Goal: Task Accomplishment & Management: Complete application form

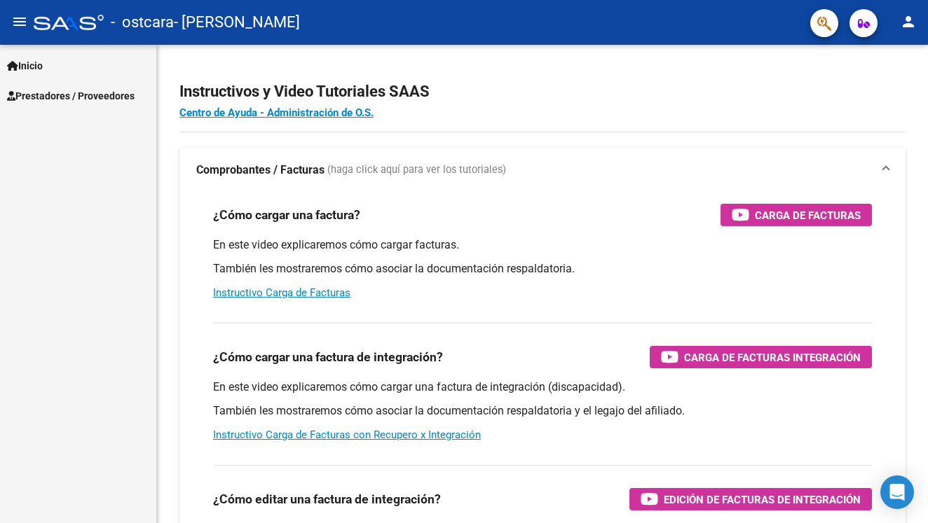
click at [108, 101] on span "Prestadores / Proveedores" at bounding box center [71, 95] width 128 height 15
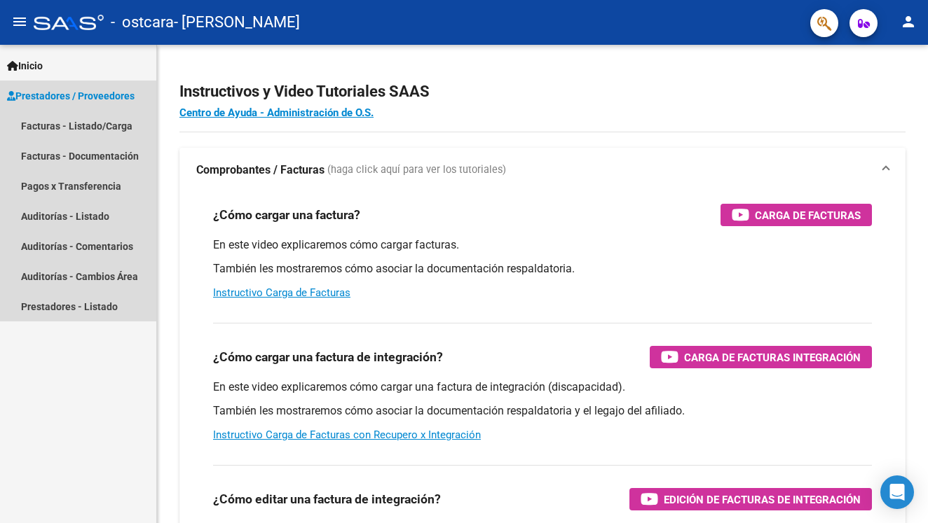
click at [69, 95] on span "Prestadores / Proveedores" at bounding box center [71, 95] width 128 height 15
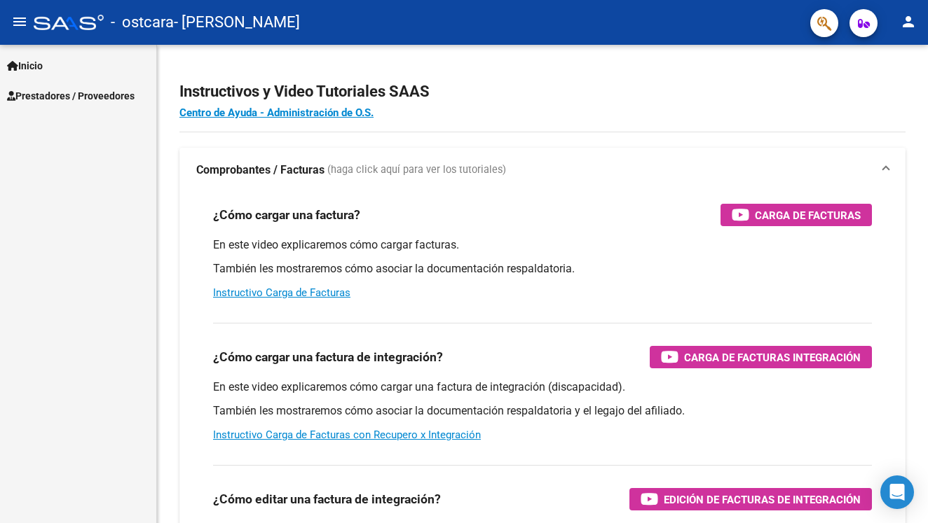
click at [69, 95] on span "Prestadores / Proveedores" at bounding box center [71, 95] width 128 height 15
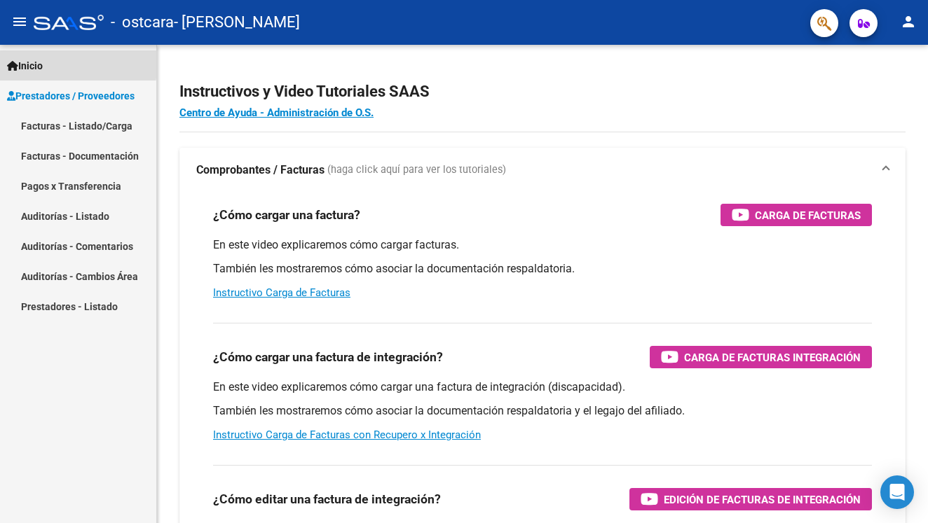
click at [54, 62] on link "Inicio" at bounding box center [78, 65] width 156 height 30
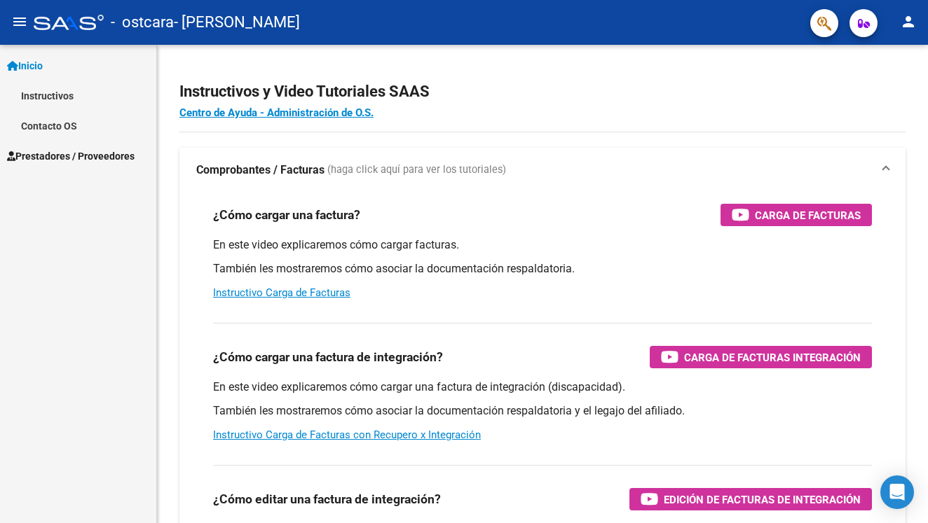
click at [64, 153] on span "Prestadores / Proveedores" at bounding box center [71, 156] width 128 height 15
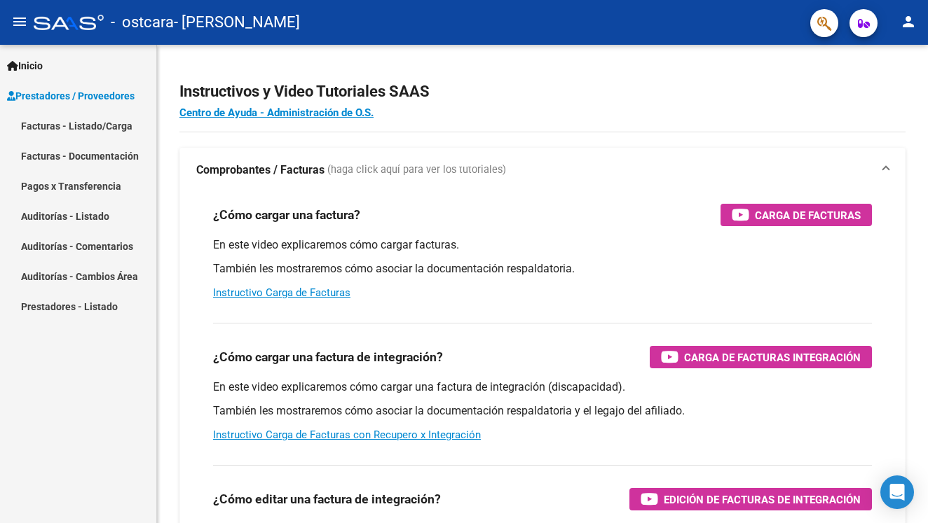
click at [97, 127] on link "Facturas - Listado/Carga" at bounding box center [78, 126] width 156 height 30
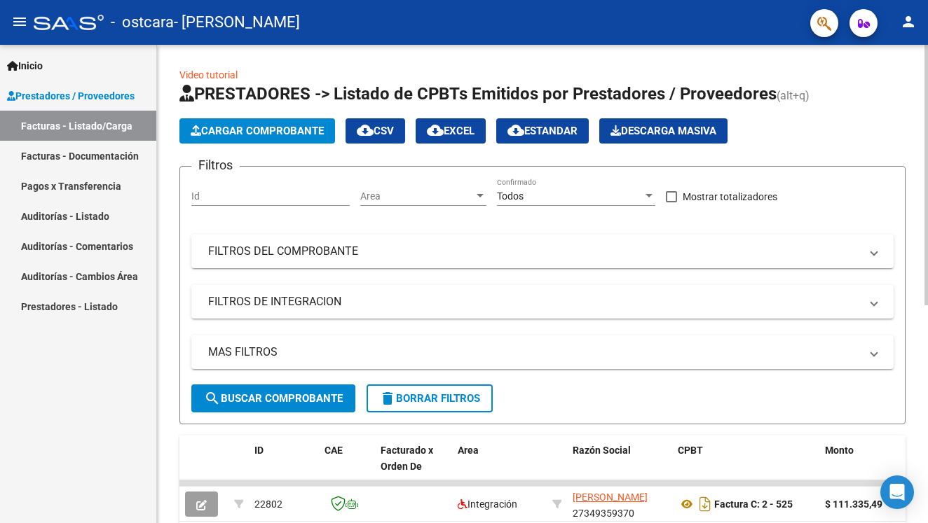
click at [241, 128] on span "Cargar Comprobante" at bounding box center [257, 131] width 133 height 13
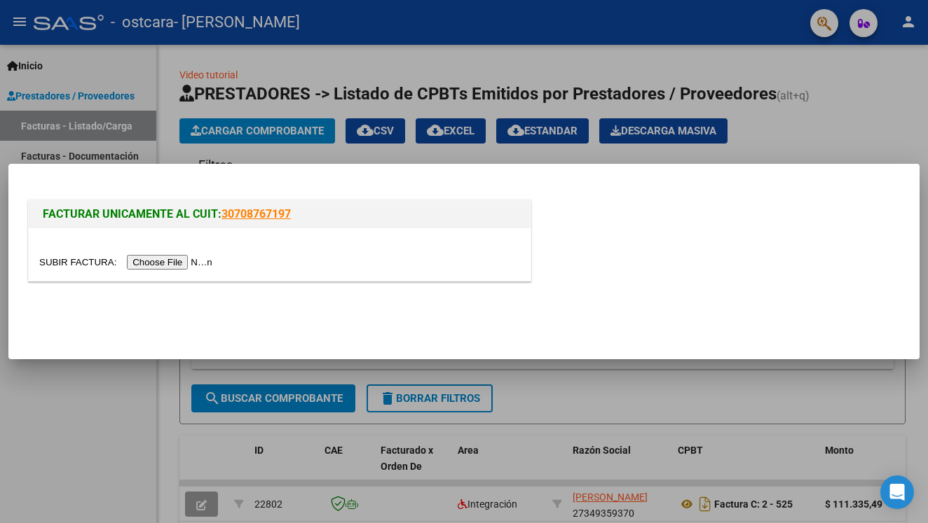
click at [150, 264] on input "file" at bounding box center [127, 262] width 177 height 15
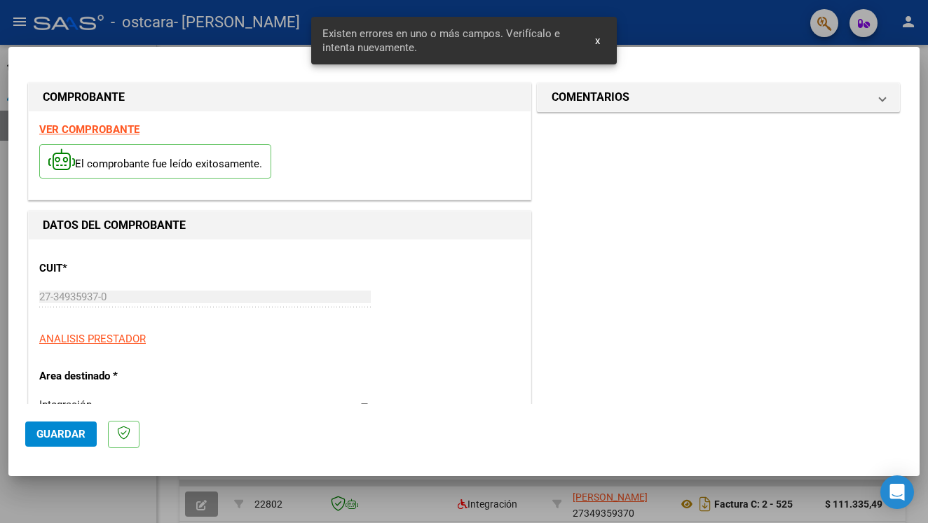
scroll to position [289, 0]
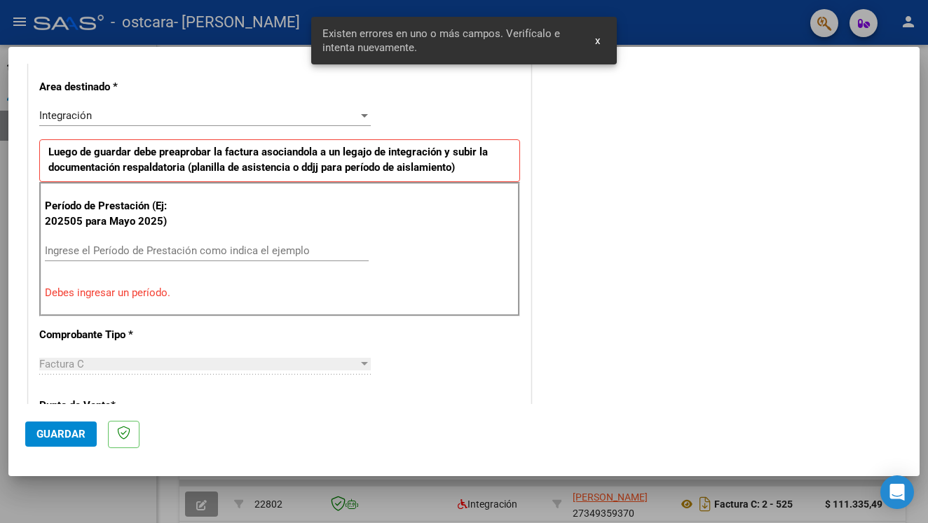
click at [184, 244] on input "Ingrese el Período de Prestación como indica el ejemplo" at bounding box center [207, 250] width 324 height 13
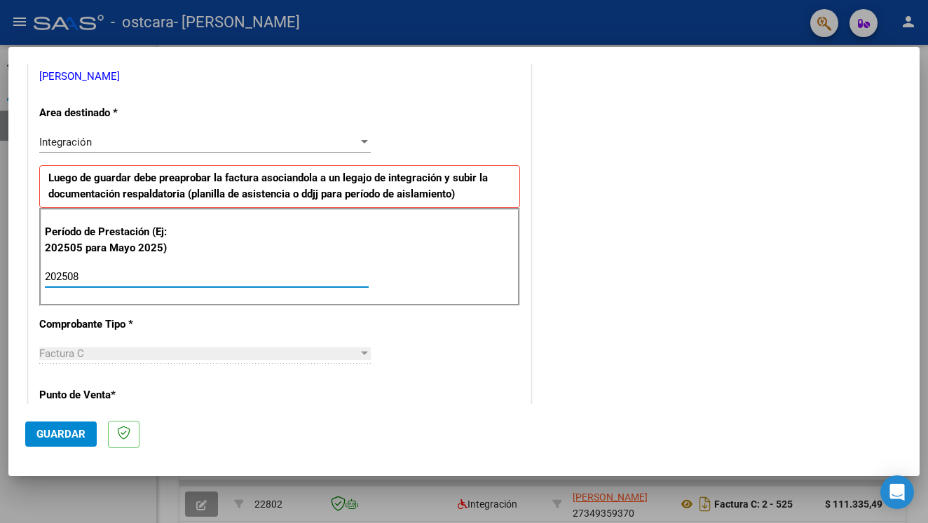
type input "202508"
click at [392, 335] on div "CUIT * 27-34935937-0 Ingresar CUIT ANALISIS PRESTADOR [PERSON_NAME] ARCA Padrón…" at bounding box center [280, 477] width 502 height 1054
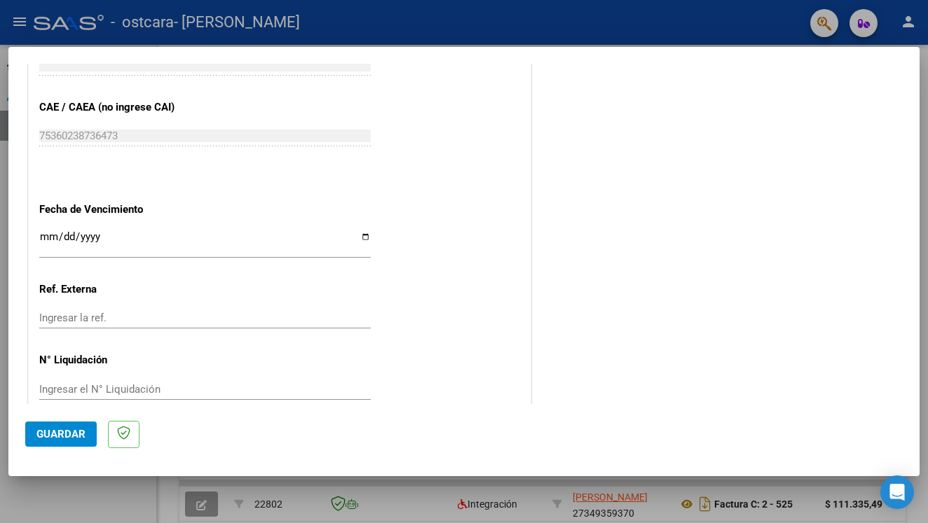
scroll to position [869, 0]
click at [77, 434] on span "Guardar" at bounding box center [60, 434] width 49 height 13
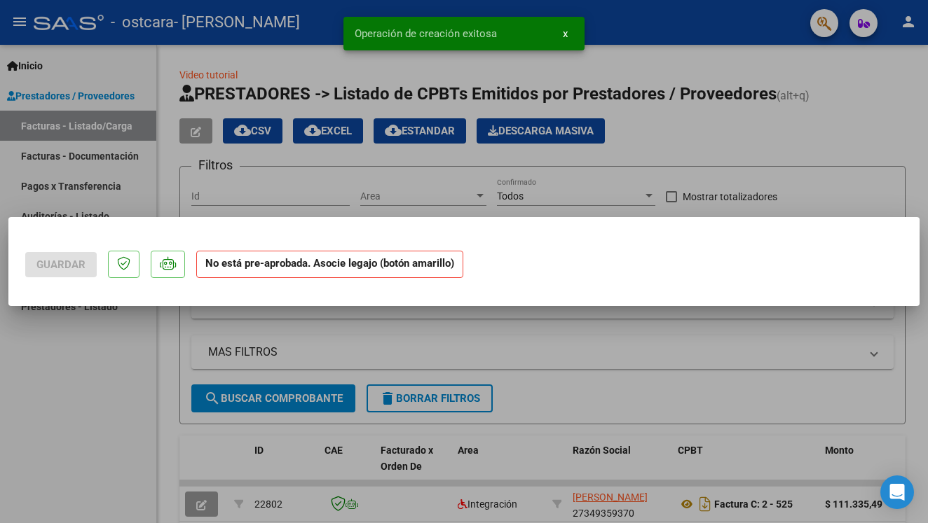
scroll to position [0, 0]
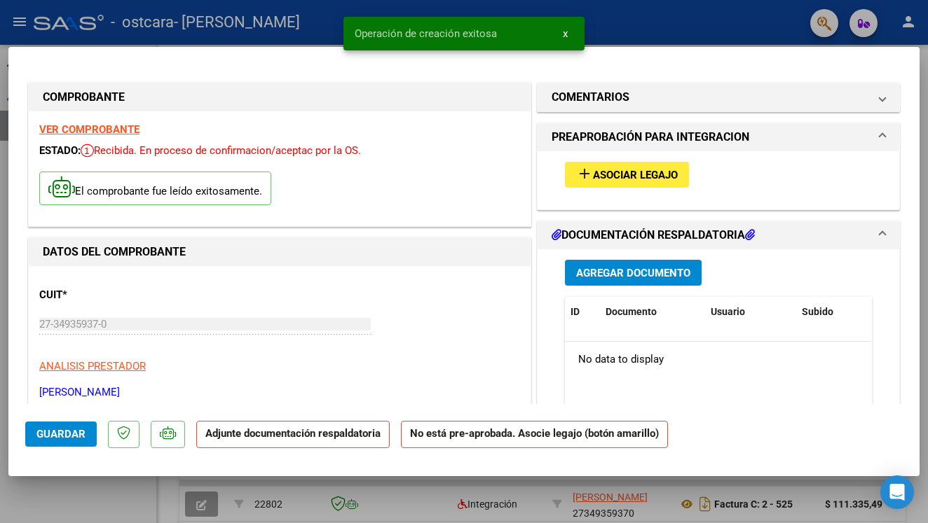
click at [650, 179] on span "Asociar Legajo" at bounding box center [635, 175] width 85 height 13
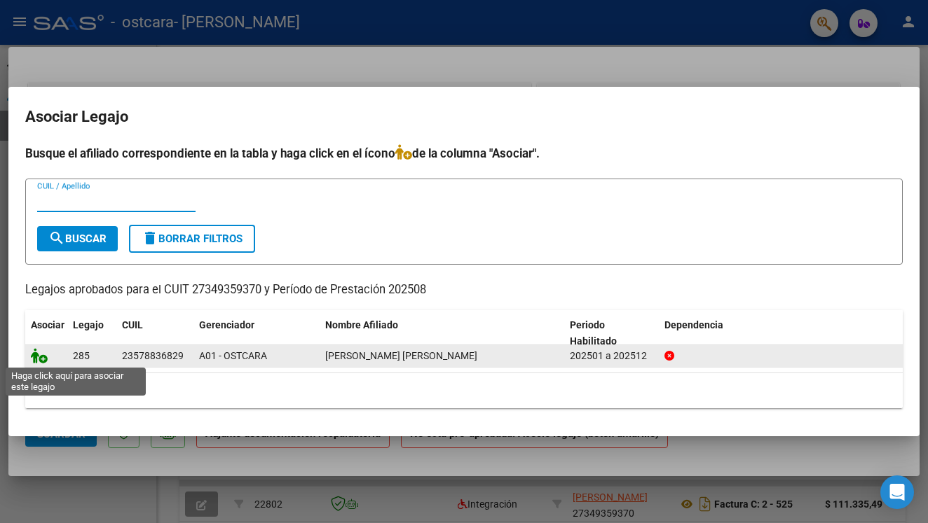
click at [39, 359] on icon at bounding box center [39, 355] width 17 height 15
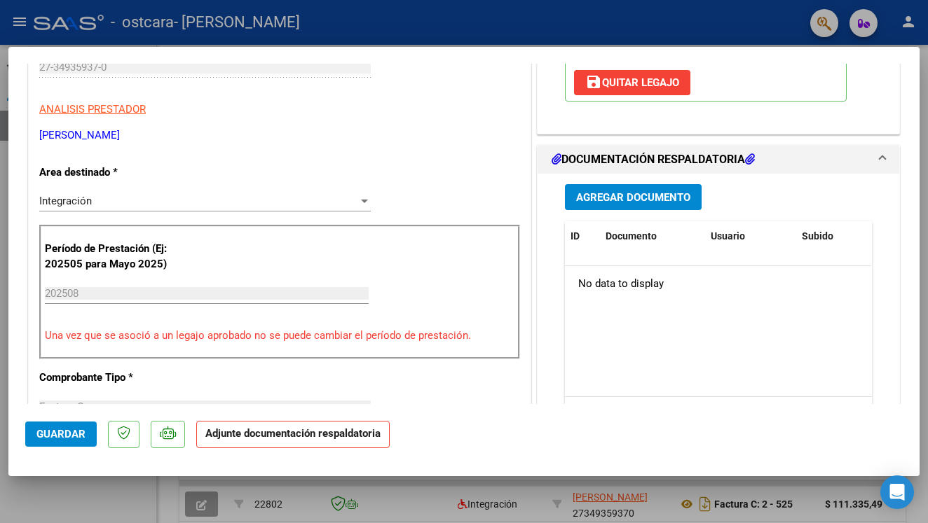
scroll to position [291, 0]
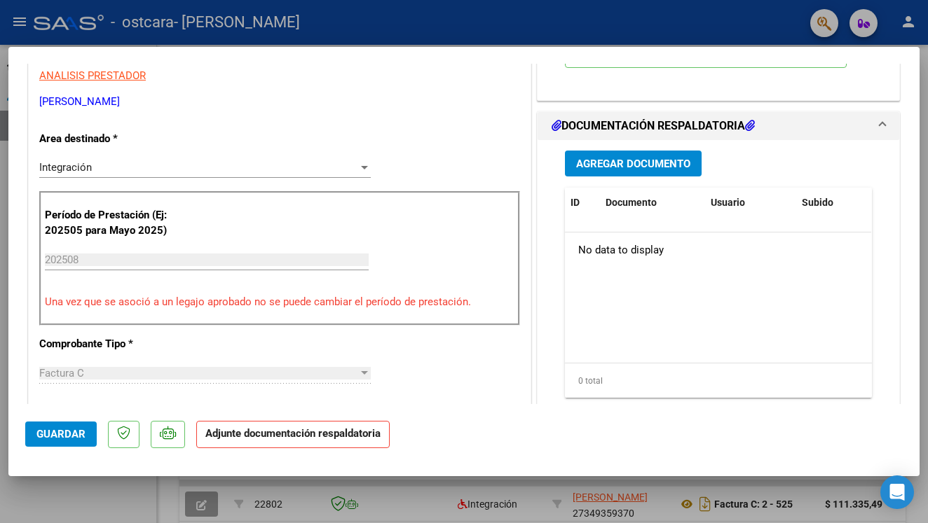
click at [642, 166] on span "Agregar Documento" at bounding box center [633, 164] width 114 height 13
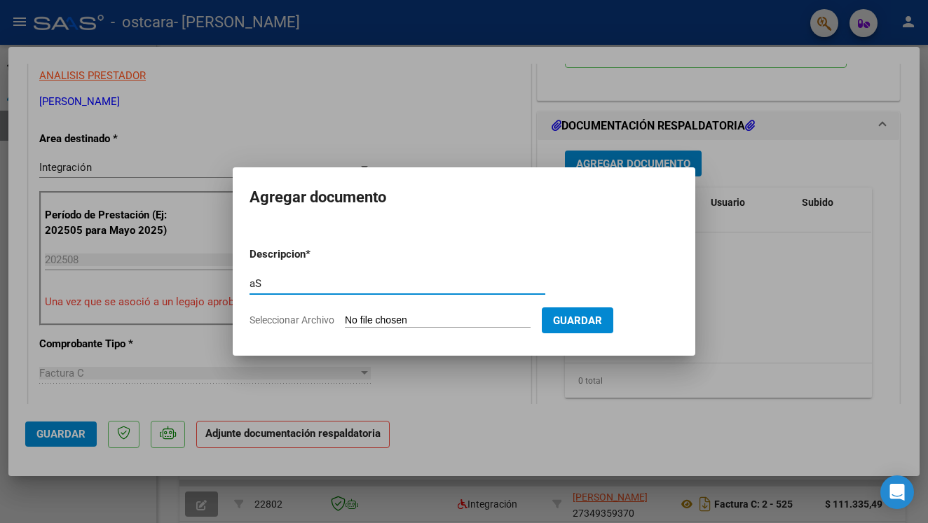
type input "a"
type input "Asistencia [DATE]"
click at [439, 322] on input "Seleccionar Archivo" at bounding box center [438, 321] width 186 height 13
type input "C:\fakepath\Asistencia [DATE] [PERSON_NAME].pdf"
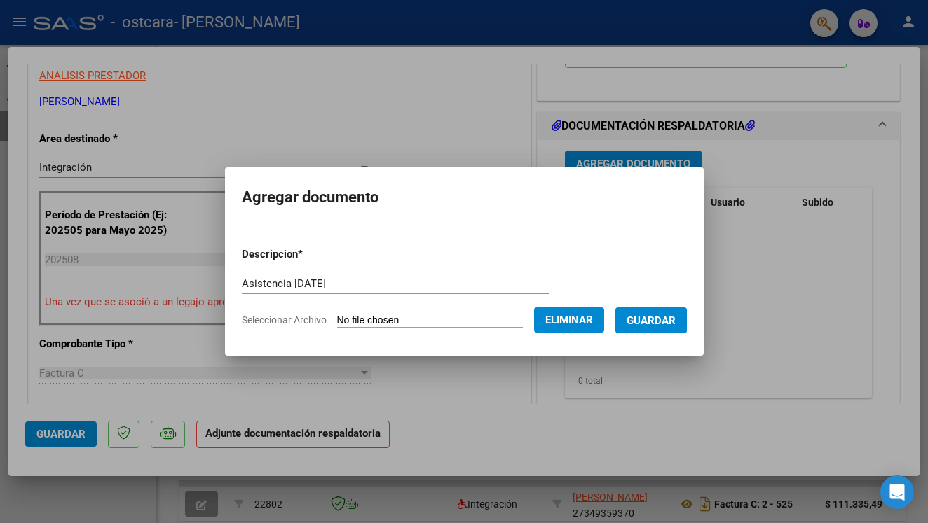
click at [675, 324] on span "Guardar" at bounding box center [650, 321] width 49 height 13
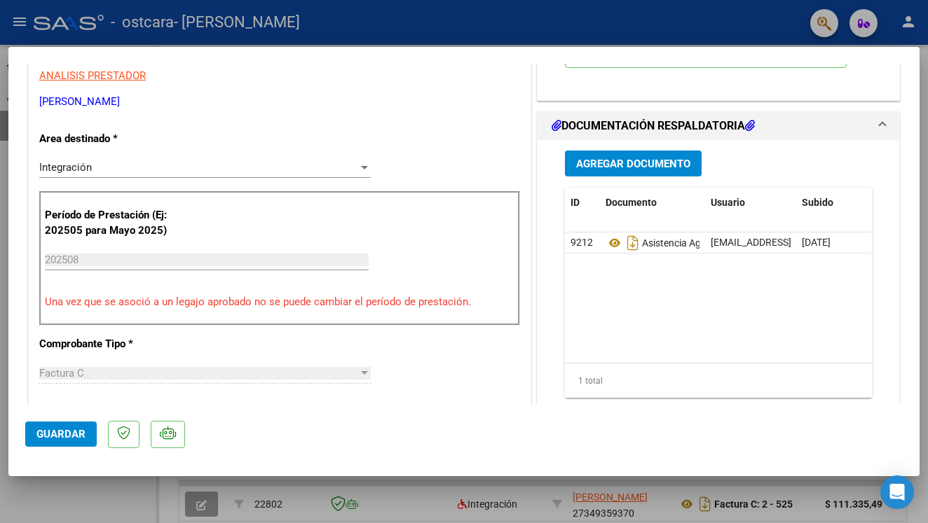
click at [82, 435] on span "Guardar" at bounding box center [60, 434] width 49 height 13
